Goal: Check status: Check status

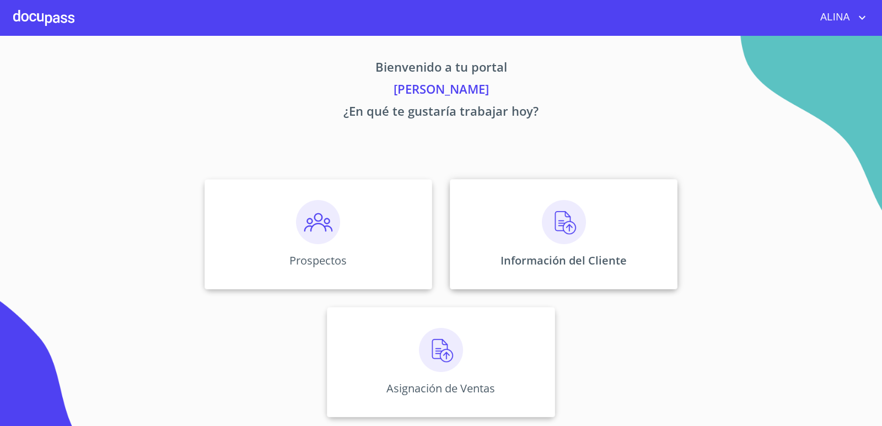
click at [478, 219] on div "Información del Cliente" at bounding box center [564, 234] width 228 height 110
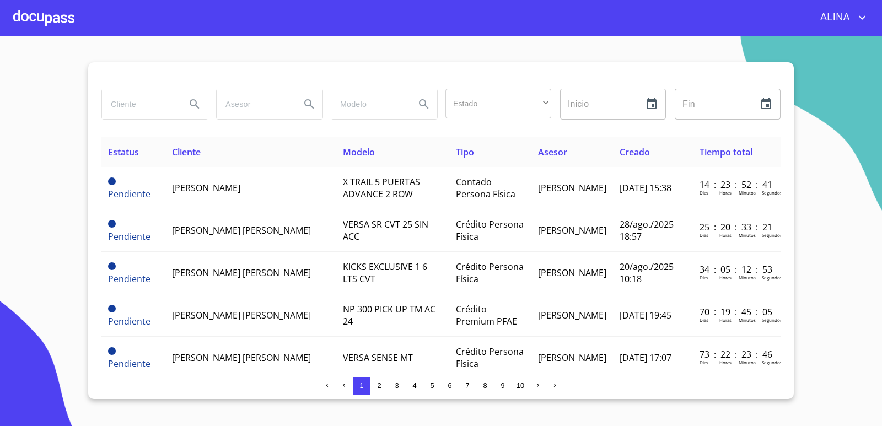
click at [136, 108] on input "search" at bounding box center [139, 104] width 75 height 30
click at [200, 104] on icon "Search" at bounding box center [194, 104] width 13 height 13
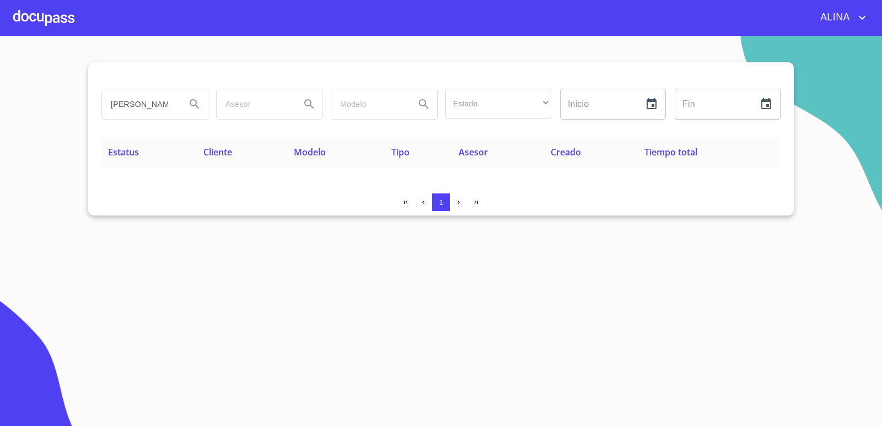
drag, startPoint x: 183, startPoint y: 105, endPoint x: 73, endPoint y: 123, distance: 111.6
click at [73, 123] on section "[PERSON_NAME] Estado ​ ​ Inicio ​ Fin ​ Estatus Cliente Modelo Tipo Asesor Crea…" at bounding box center [441, 231] width 882 height 390
click at [183, 110] on button "Search" at bounding box center [194, 104] width 26 height 26
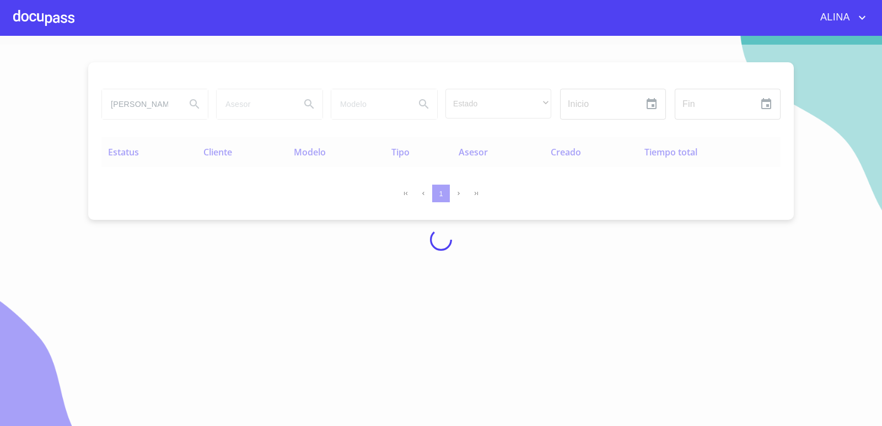
click at [171, 107] on div at bounding box center [441, 240] width 882 height 390
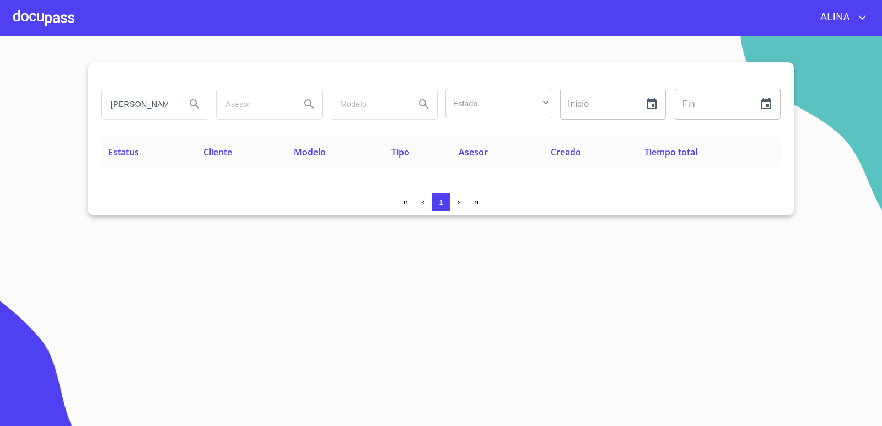
click at [171, 105] on input "[PERSON_NAME]" at bounding box center [139, 104] width 75 height 30
type input "A"
type input "[PERSON_NAME]"
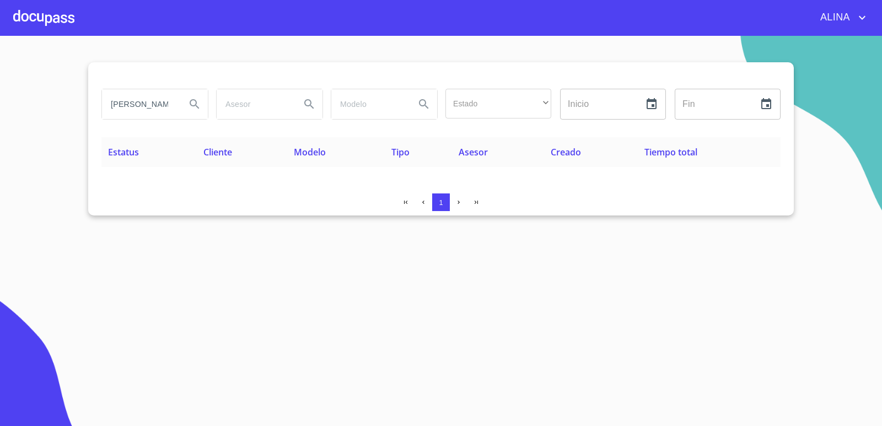
click at [196, 107] on icon "Search" at bounding box center [194, 104] width 13 height 13
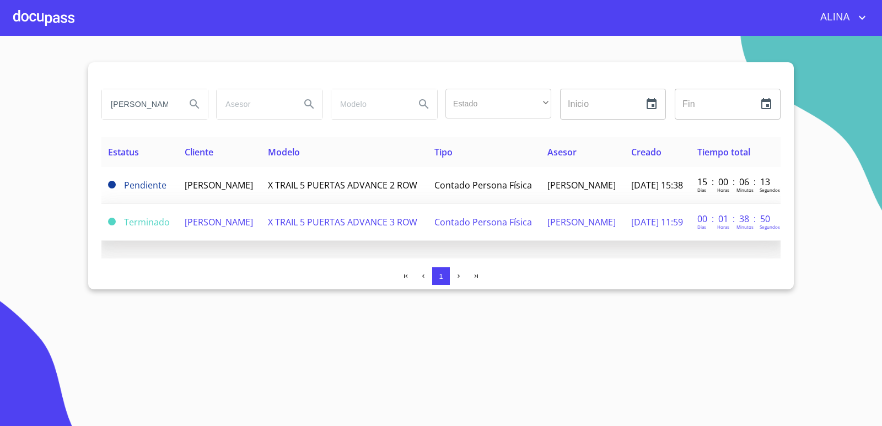
click at [198, 228] on span "[PERSON_NAME]" at bounding box center [219, 222] width 68 height 12
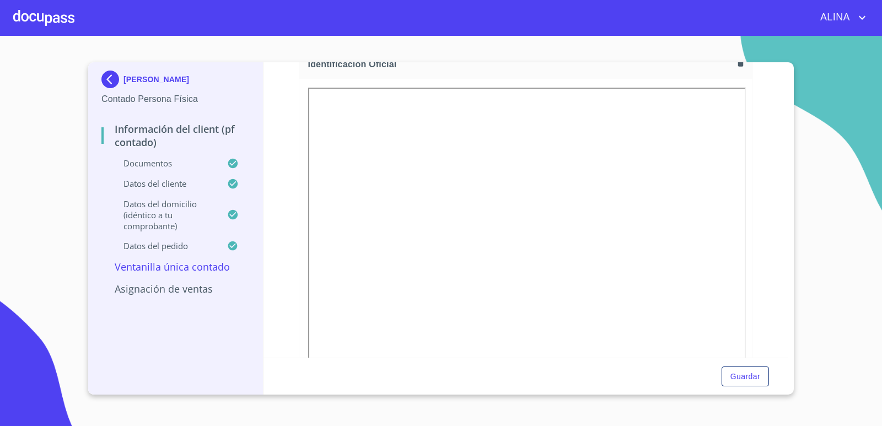
scroll to position [165, 0]
